Goal: Task Accomplishment & Management: Manage account settings

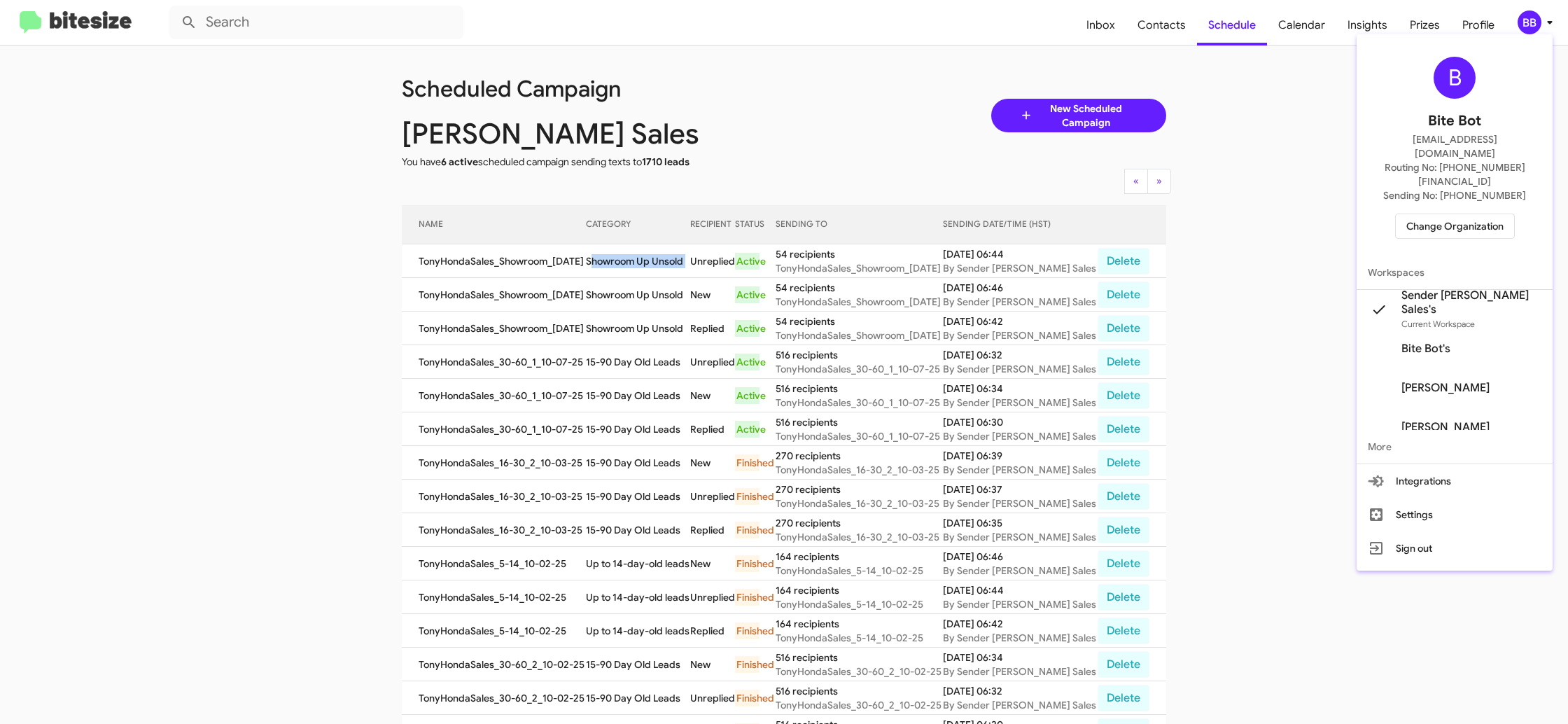
click at [1426, 214] on span "Change Organization" at bounding box center [1455, 225] width 97 height 23
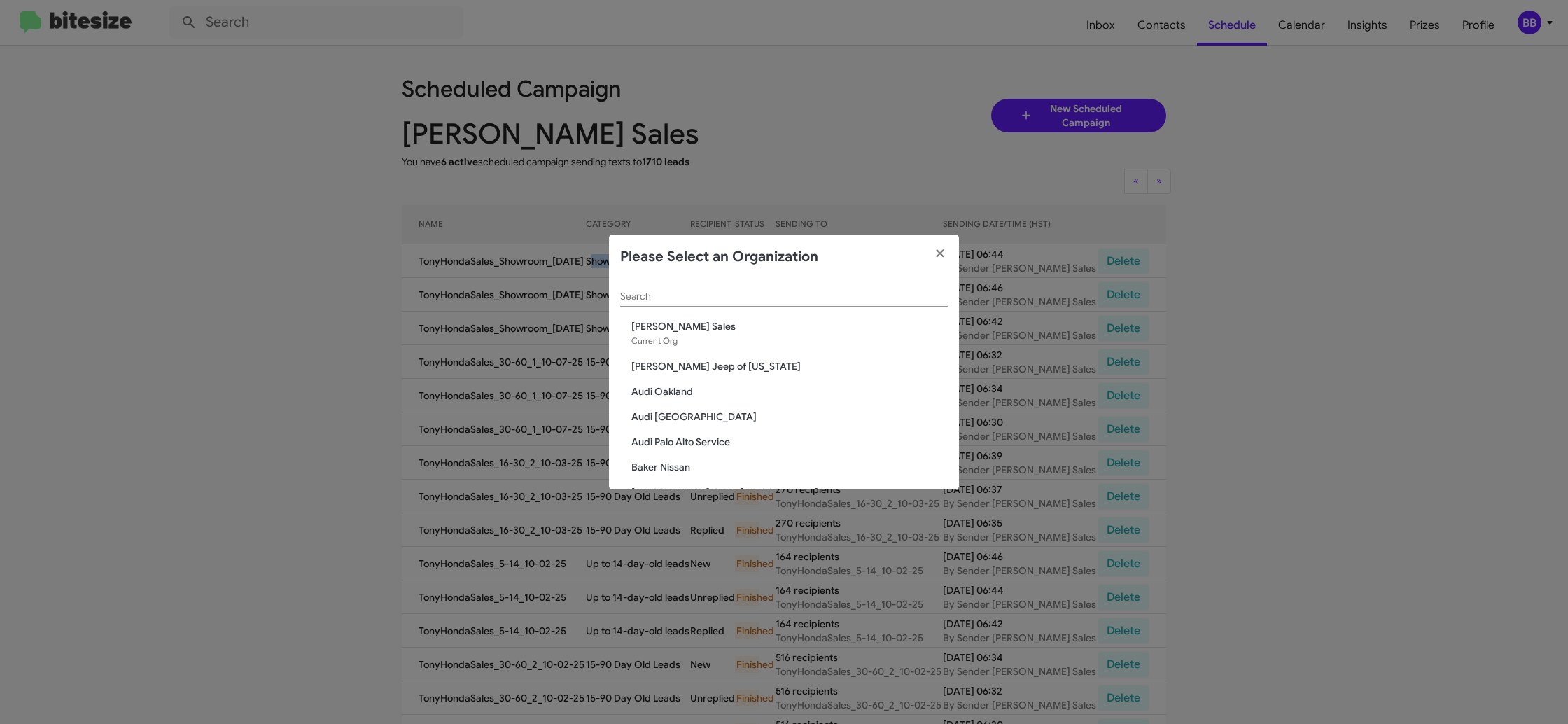
click at [727, 302] on input "Search" at bounding box center [784, 297] width 327 height 11
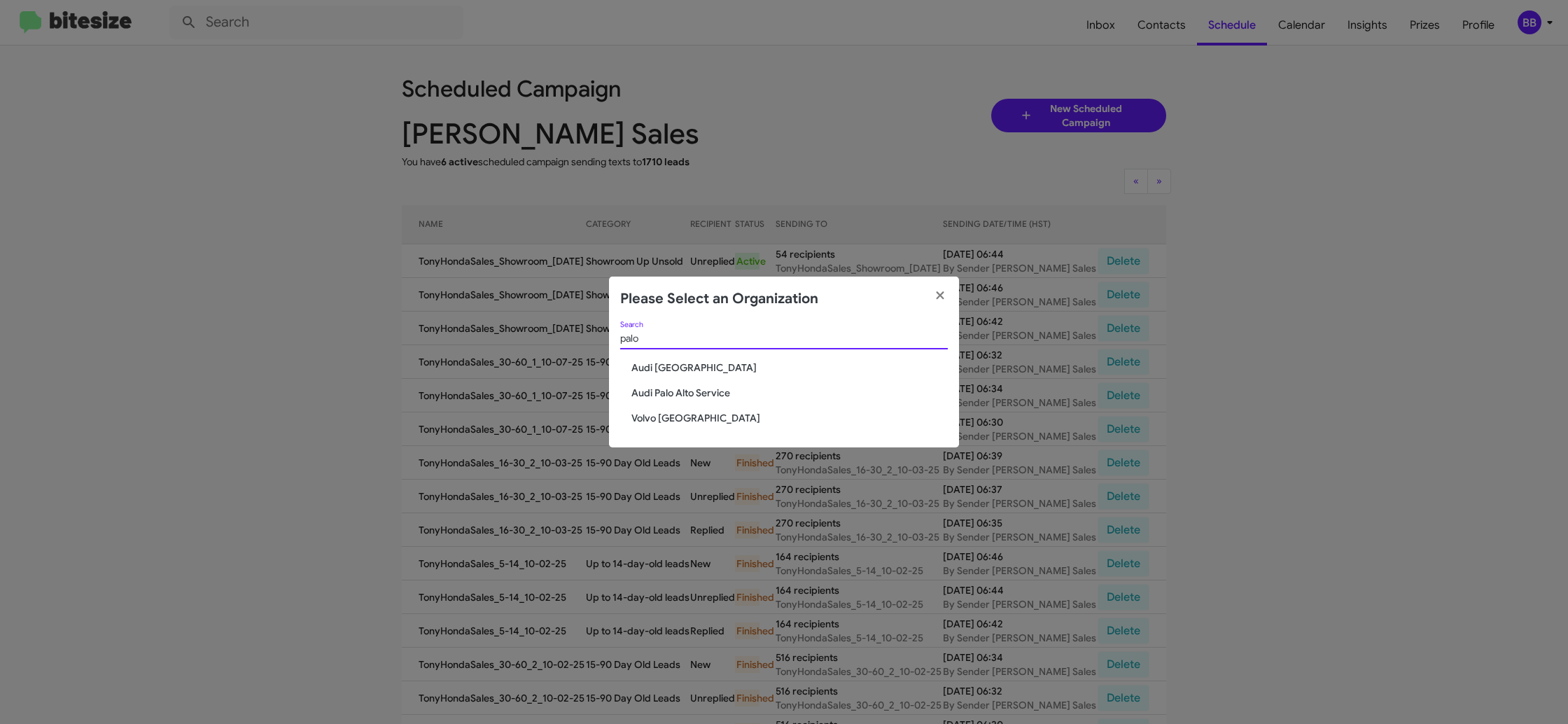
type input "palo"
click at [646, 416] on span "Volvo [GEOGRAPHIC_DATA]" at bounding box center [790, 417] width 316 height 14
click at [647, 416] on span "Volvo [GEOGRAPHIC_DATA]" at bounding box center [790, 417] width 316 height 14
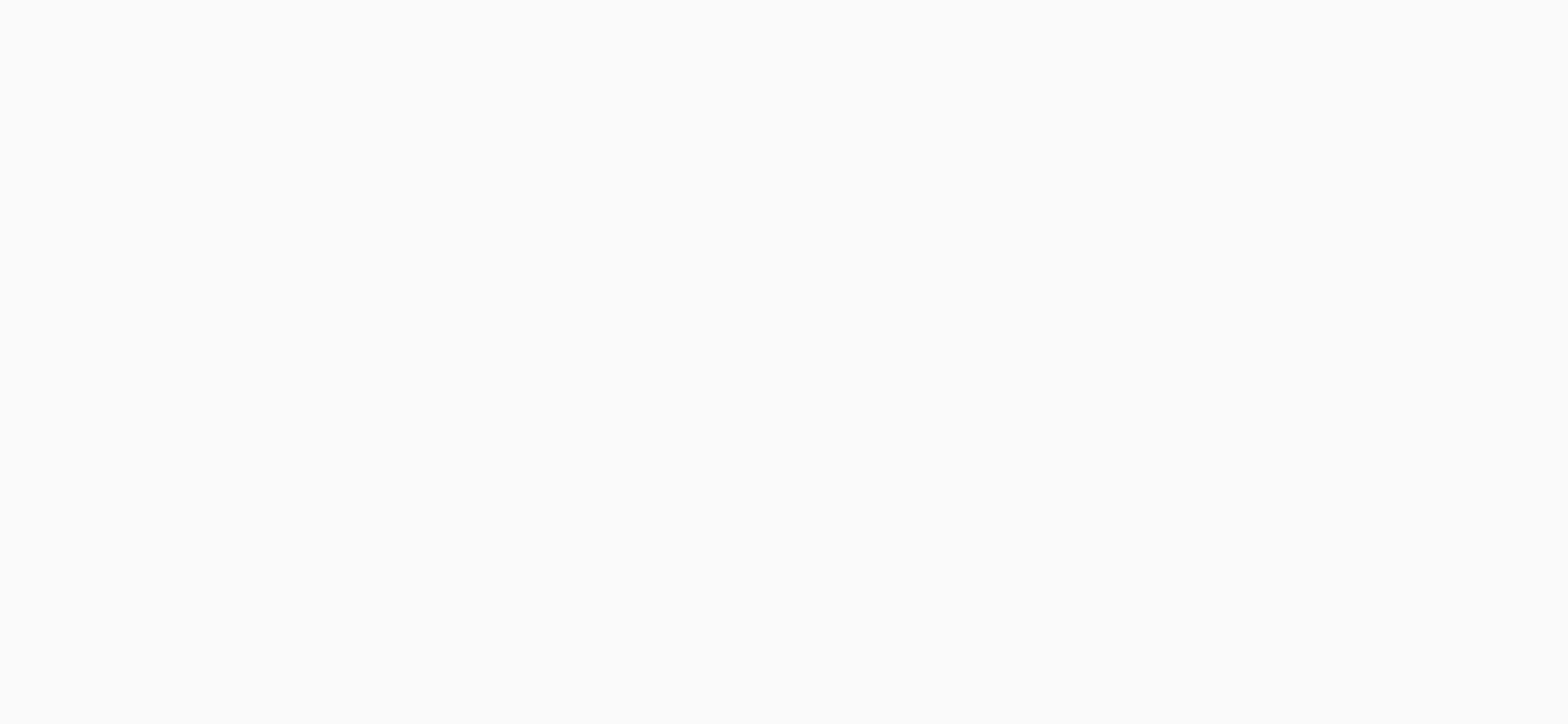
click at [1531, 22] on body at bounding box center [784, 362] width 1568 height 724
click at [1530, 21] on body at bounding box center [784, 362] width 1568 height 724
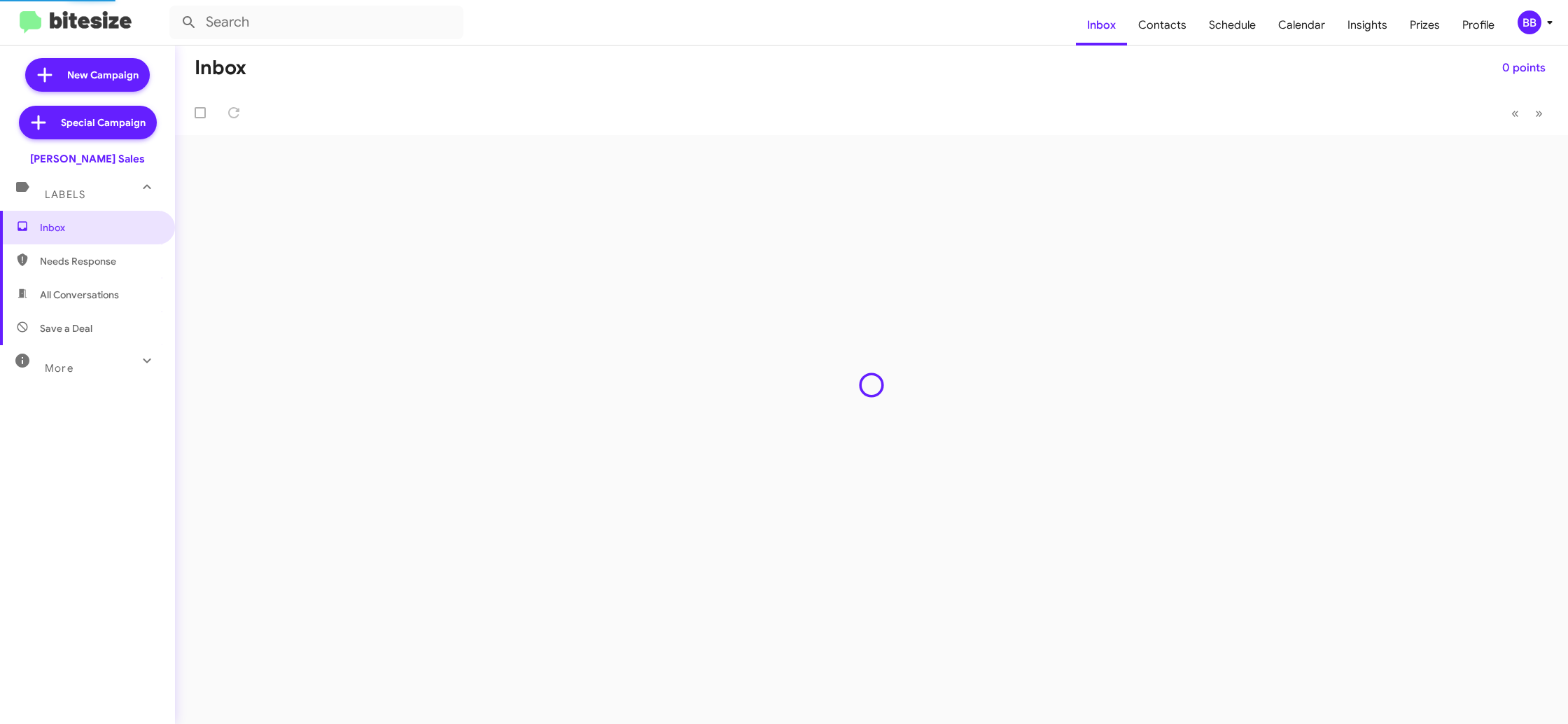
click at [1529, 19] on div "BB" at bounding box center [1529, 22] width 23 height 23
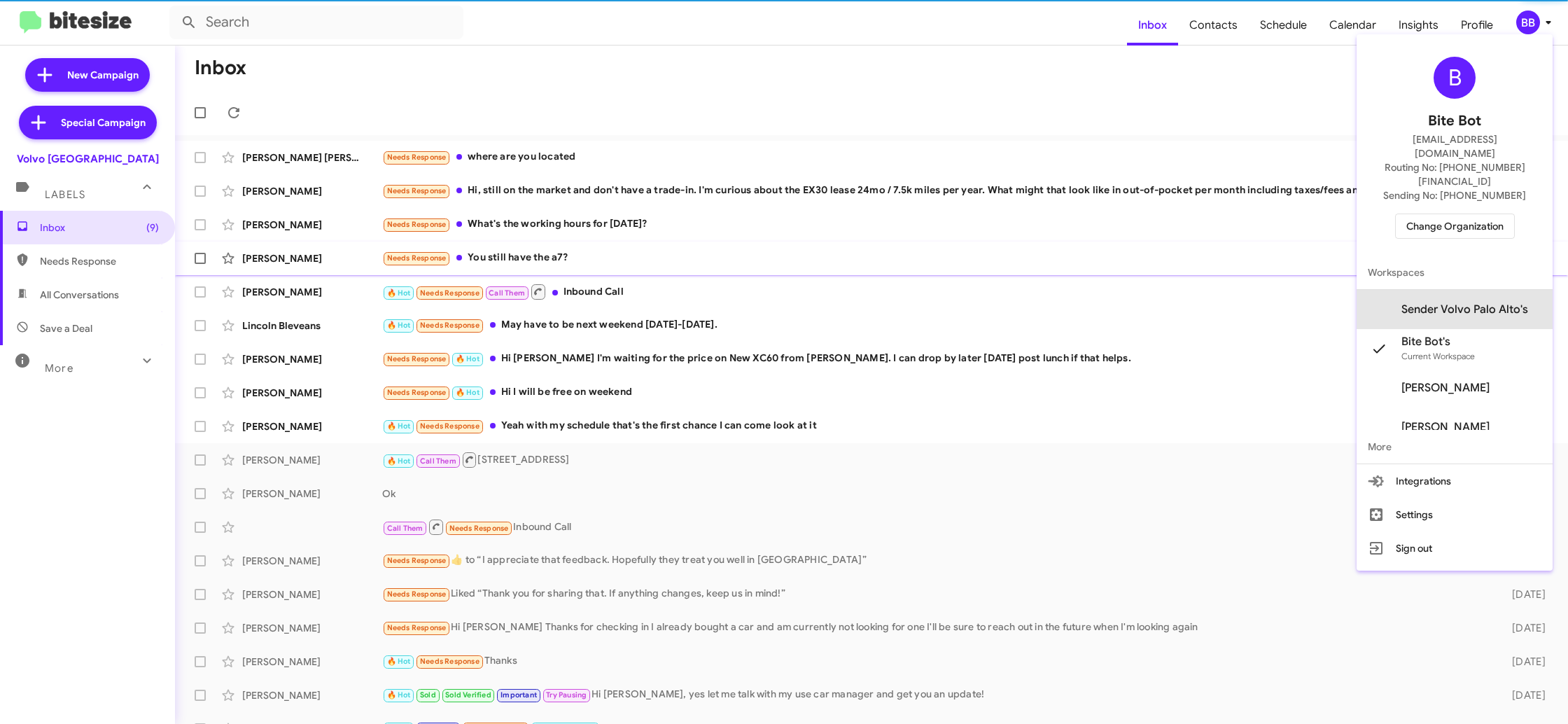
drag, startPoint x: 1473, startPoint y: 284, endPoint x: 1468, endPoint y: 269, distance: 15.8
click at [1472, 302] on span "Sender Volvo Palo Alto's" at bounding box center [1464, 309] width 126 height 14
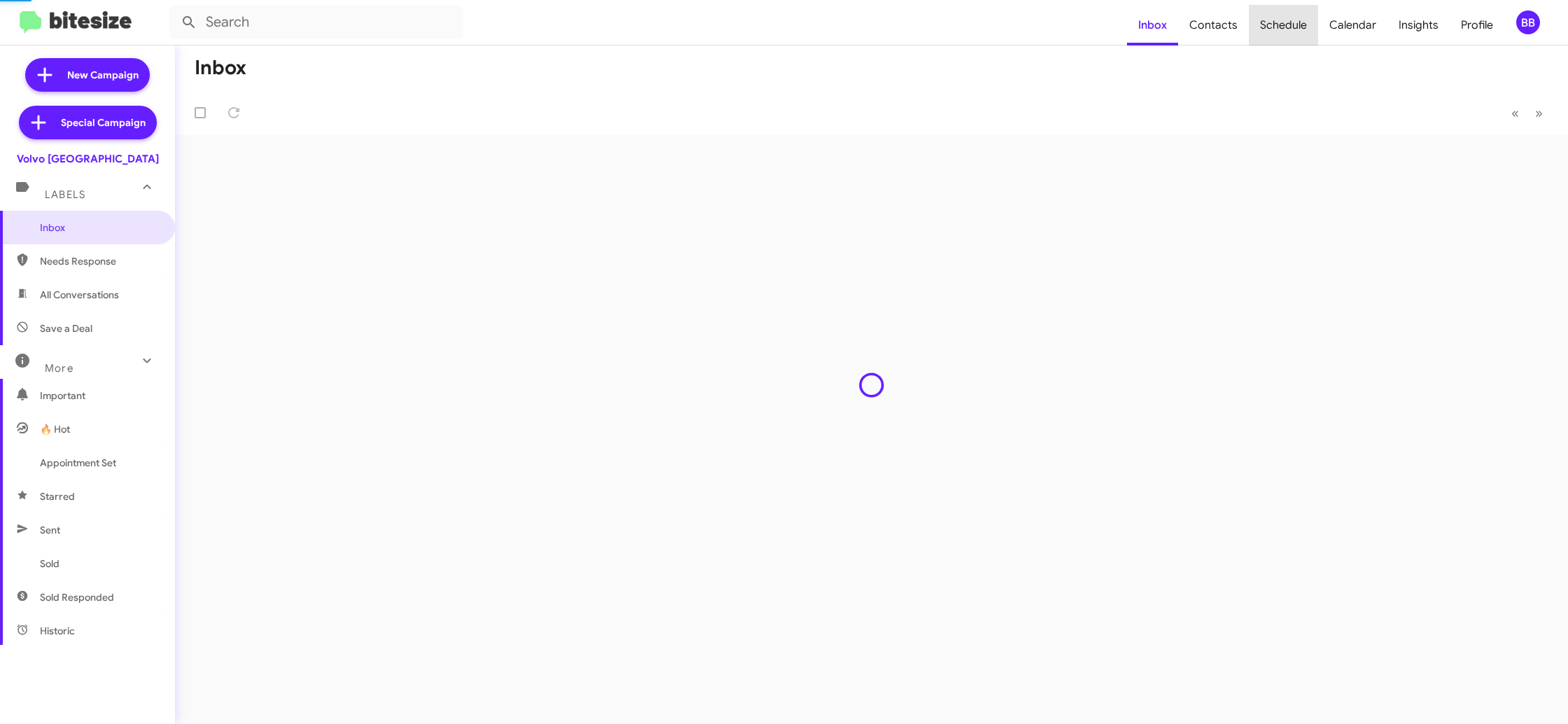
click at [1298, 37] on span "Schedule" at bounding box center [1284, 24] width 69 height 40
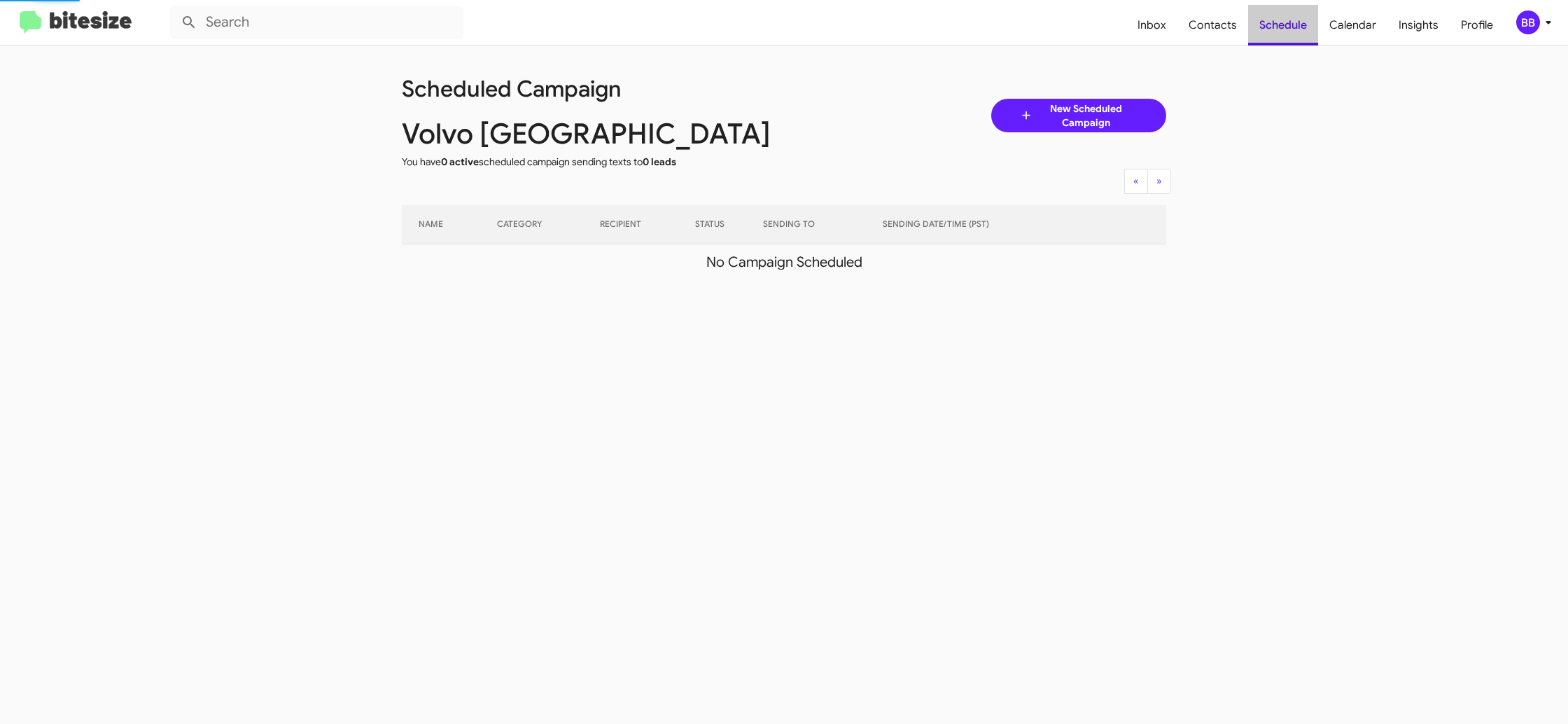
click at [1298, 37] on span "Schedule" at bounding box center [1283, 24] width 70 height 40
